Goal: Task Accomplishment & Management: Use online tool/utility

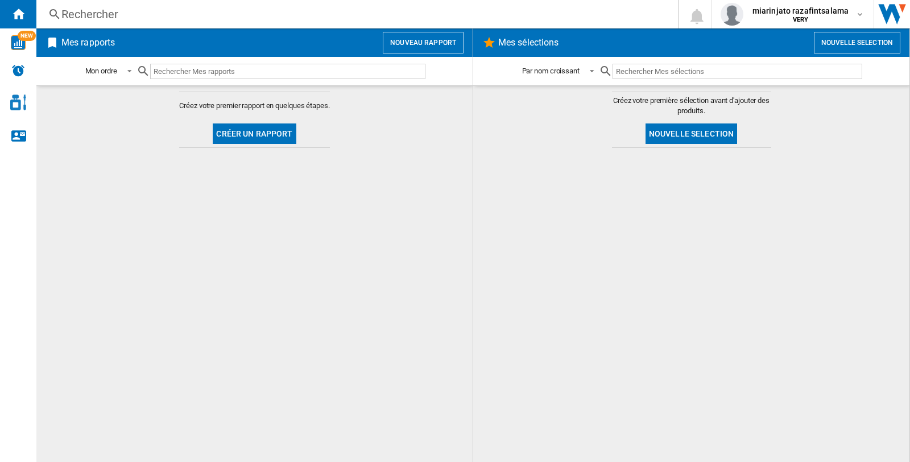
click at [427, 42] on button "Nouveau rapport" at bounding box center [423, 43] width 81 height 22
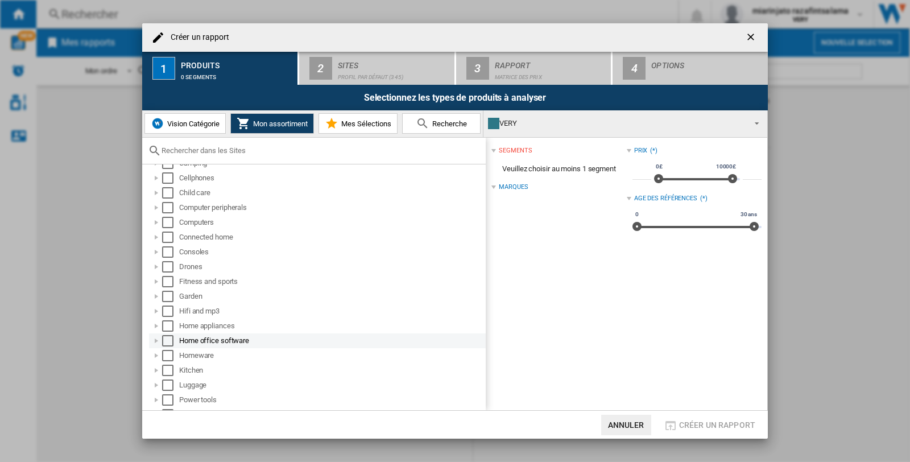
scroll to position [63, 0]
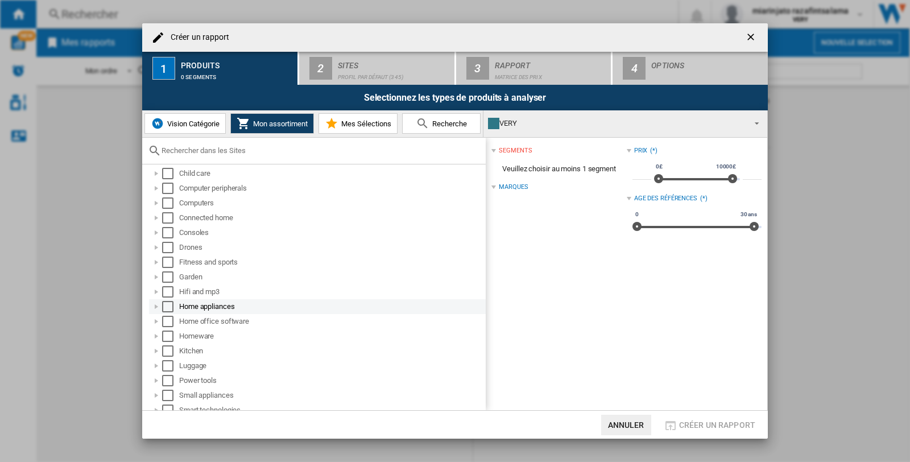
click at [157, 306] on div at bounding box center [156, 306] width 11 height 11
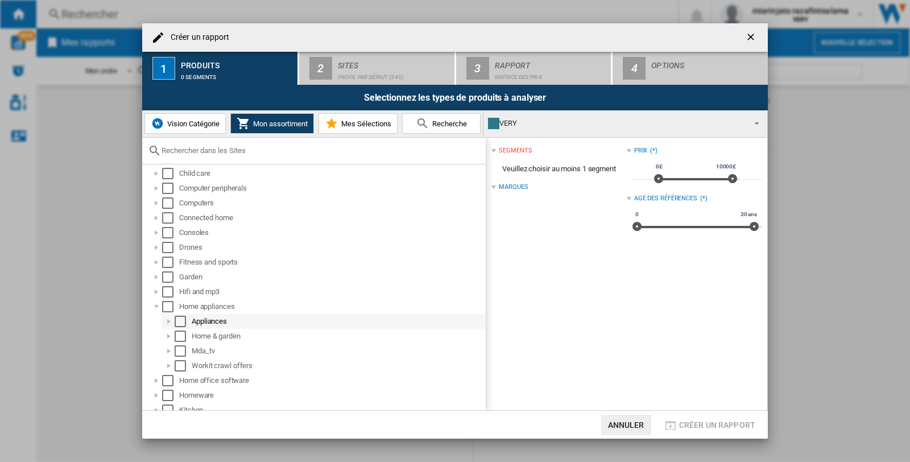
click at [167, 320] on div at bounding box center [168, 321] width 11 height 11
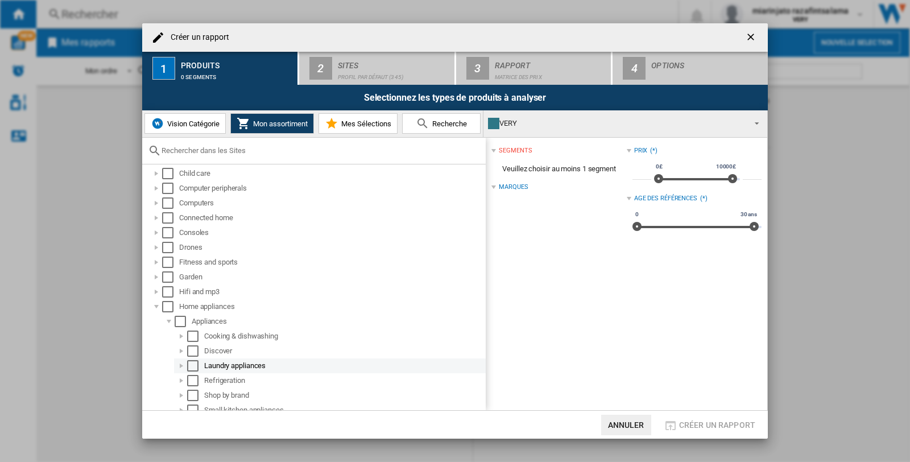
scroll to position [126, 0]
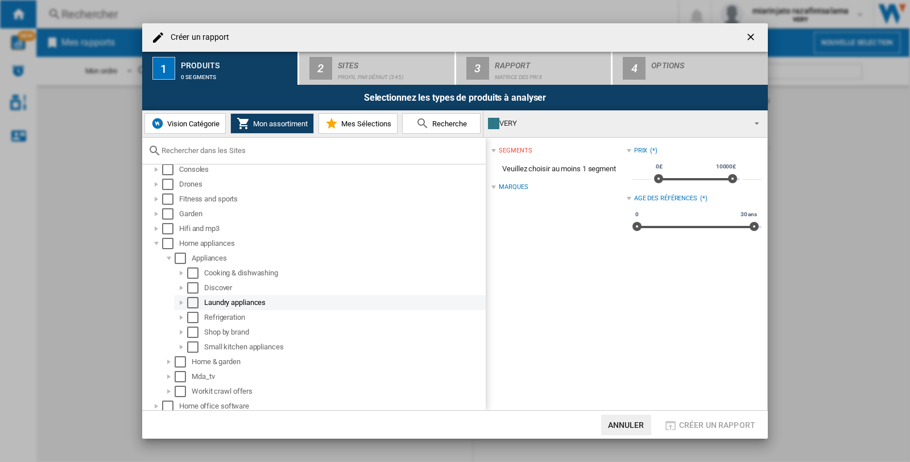
click at [183, 300] on div at bounding box center [181, 302] width 11 height 11
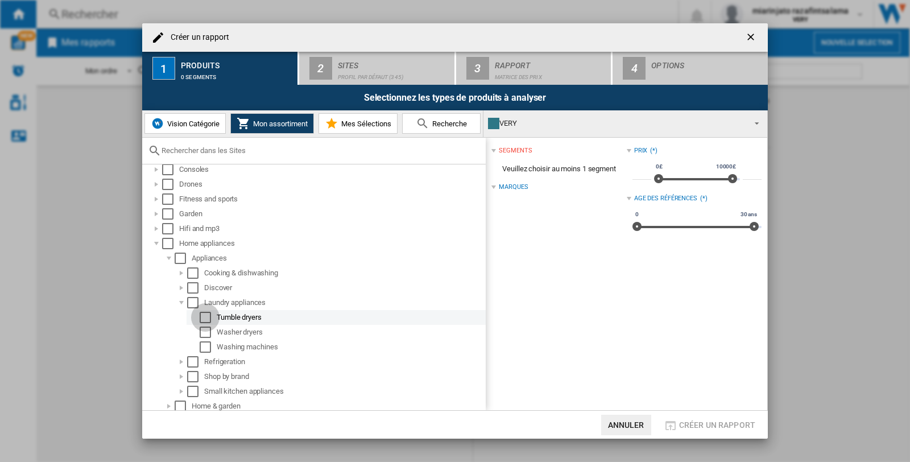
click at [204, 312] on div "Select" at bounding box center [205, 317] width 11 height 11
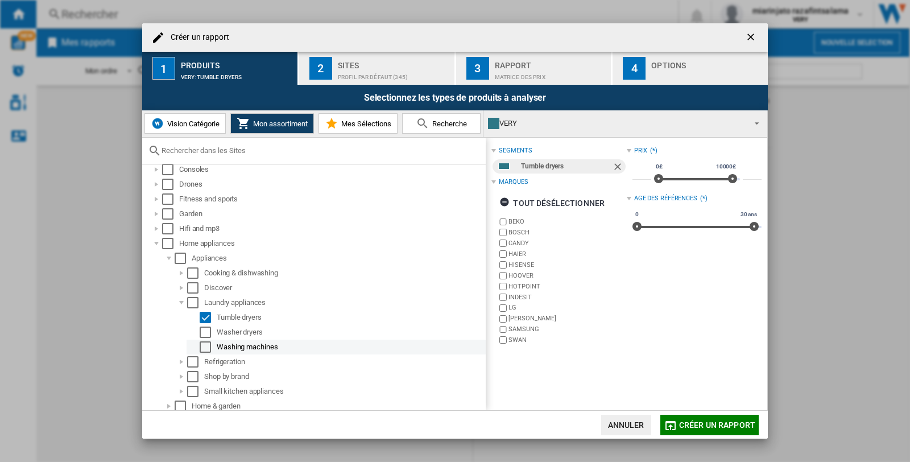
click at [204, 346] on div "Select" at bounding box center [205, 346] width 11 height 11
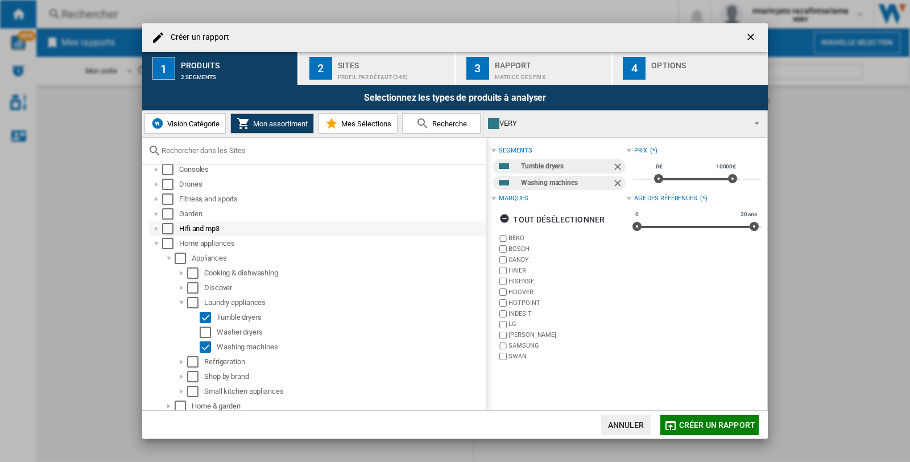
scroll to position [0, 0]
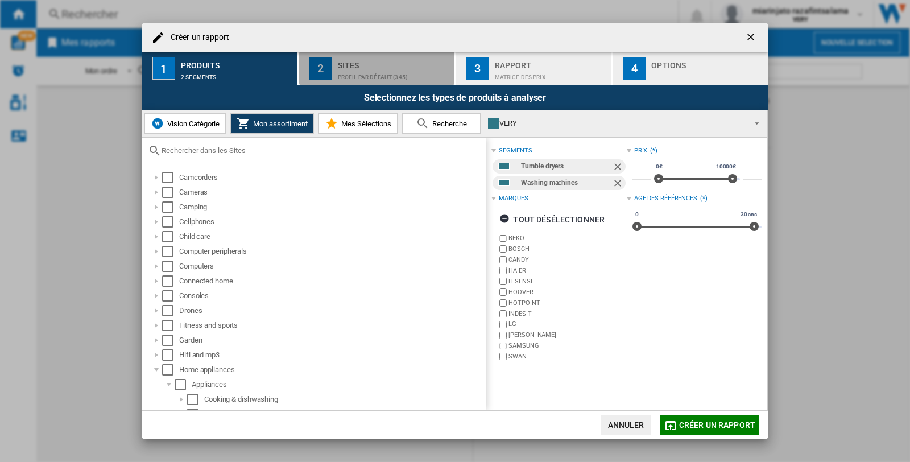
click at [331, 68] on div "2" at bounding box center [320, 68] width 23 height 23
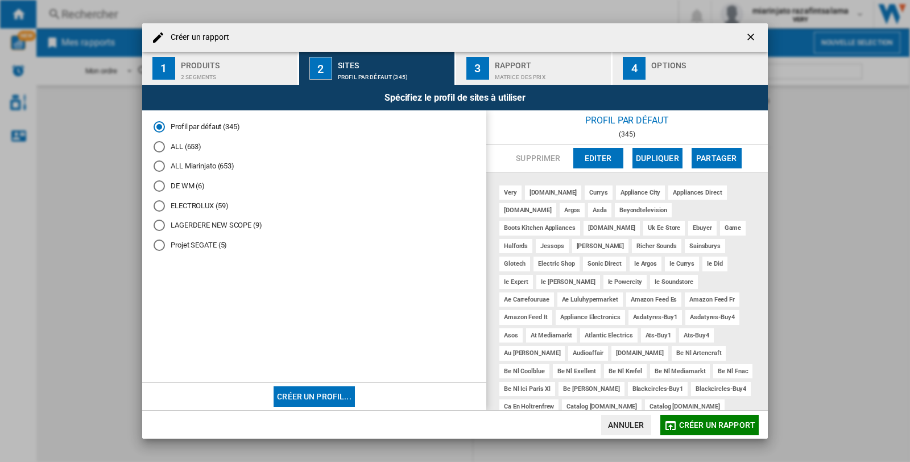
click at [160, 246] on div "Projet SEGATE (5)" at bounding box center [159, 244] width 11 height 11
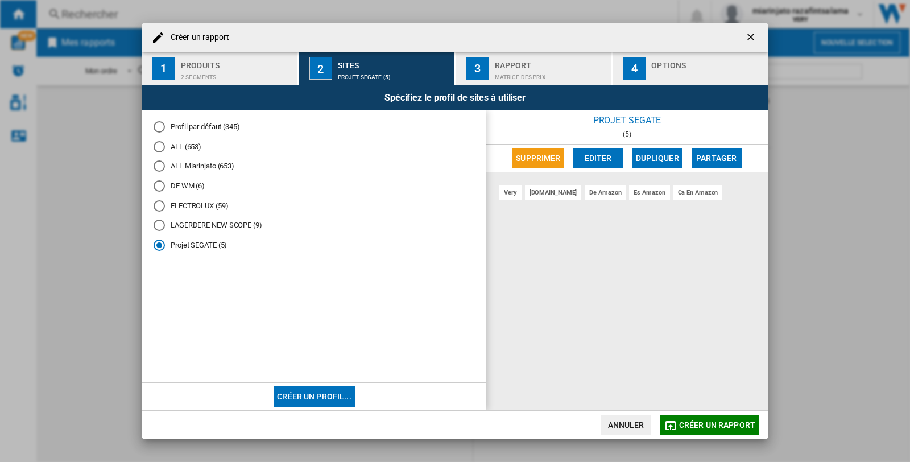
click at [705, 423] on span "Créer un rapport" at bounding box center [717, 424] width 76 height 9
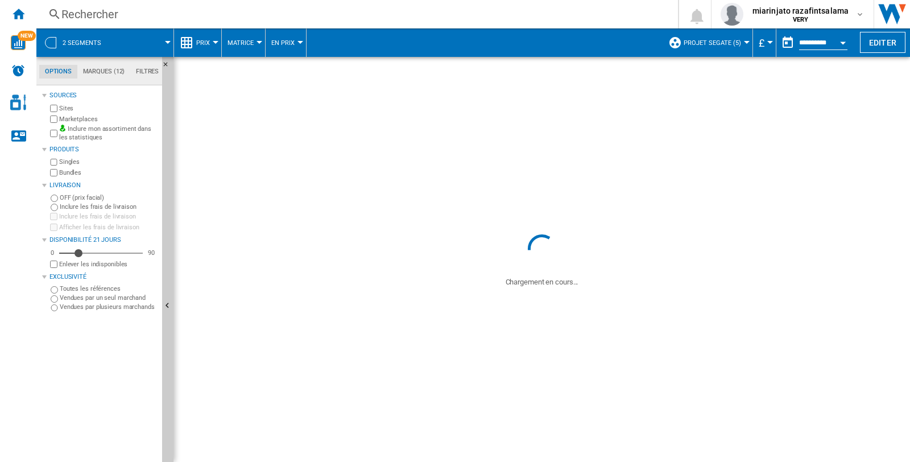
click at [101, 72] on md-tab-item "Marques (12)" at bounding box center [103, 72] width 53 height 14
